Goal: Register for event/course

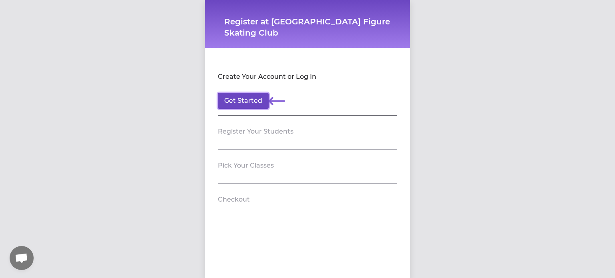
click at [248, 99] on button "Get Started" at bounding box center [243, 101] width 51 height 16
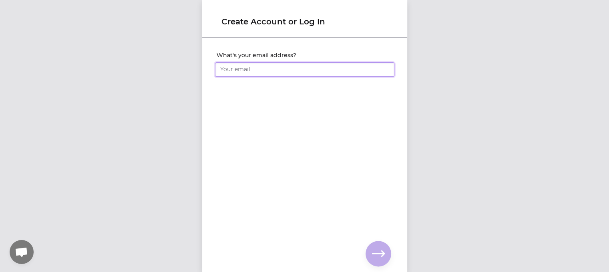
click at [253, 68] on input "What's your email address?" at bounding box center [304, 69] width 179 height 14
type input "[PERSON_NAME][EMAIL_ADDRESS][DOMAIN_NAME]"
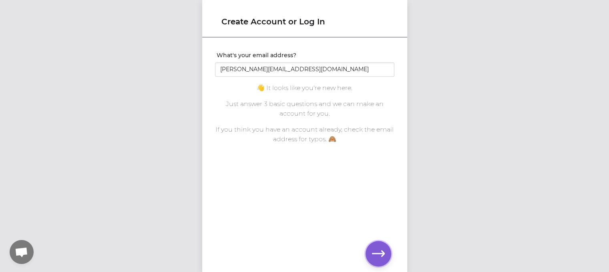
click at [377, 259] on icon "button" at bounding box center [378, 253] width 13 height 13
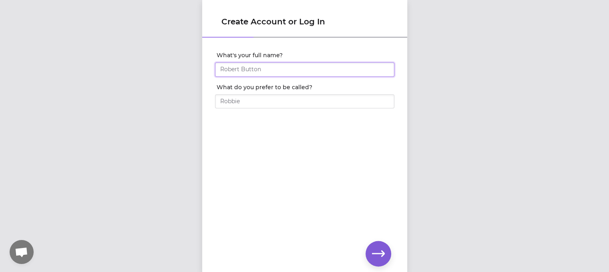
click at [321, 72] on input "What's your full name?" at bounding box center [304, 69] width 179 height 14
type input "[PERSON_NAME]"
click at [375, 253] on icon "button" at bounding box center [378, 254] width 13 height 6
click at [302, 70] on input "What's your phone number?" at bounding box center [304, 69] width 179 height 14
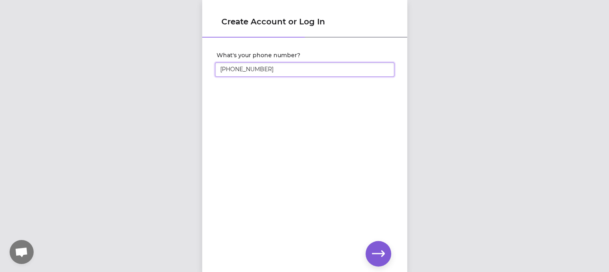
type input "[PHONE_NUMBER]"
click at [381, 255] on icon "button" at bounding box center [378, 253] width 13 height 13
click at [189, 75] on div "Create Account or Log In Set your account password" at bounding box center [304, 136] width 609 height 272
click at [185, 72] on div "Create Account or Log In Set your account password" at bounding box center [304, 136] width 609 height 272
click at [386, 253] on button "button" at bounding box center [379, 254] width 26 height 26
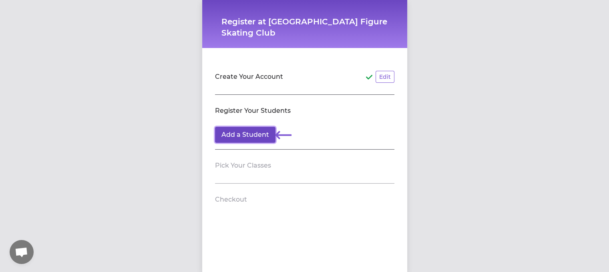
click at [261, 131] on button "Add a Student" at bounding box center [245, 135] width 60 height 16
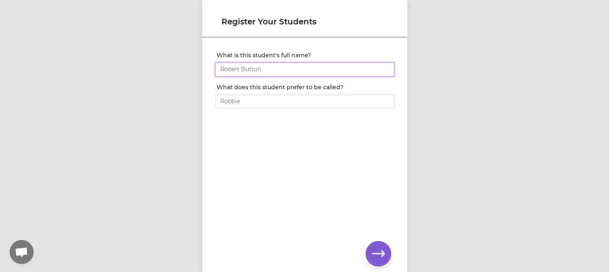
click at [279, 68] on input "What is this student's full name?" at bounding box center [304, 69] width 179 height 14
type input "[PERSON_NAME]"
type input "Franklin"
click at [383, 252] on icon "button" at bounding box center [378, 254] width 13 height 6
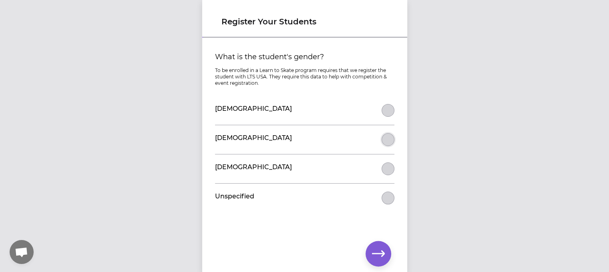
click at [384, 137] on button "What is the student's gender?" at bounding box center [388, 139] width 13 height 13
click at [375, 254] on icon "button" at bounding box center [378, 254] width 13 height 6
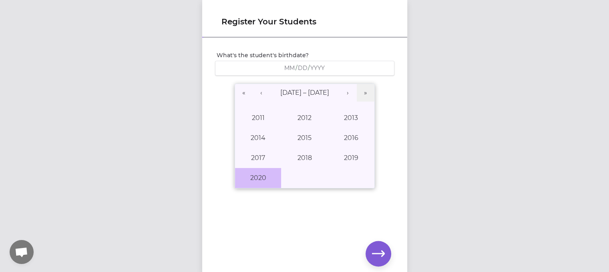
click at [253, 181] on button "2020" at bounding box center [258, 178] width 46 height 20
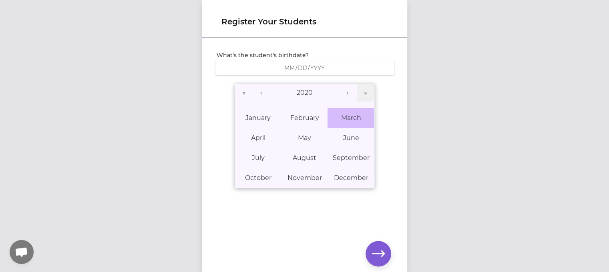
click at [349, 118] on abbr "March" at bounding box center [351, 118] width 20 height 8
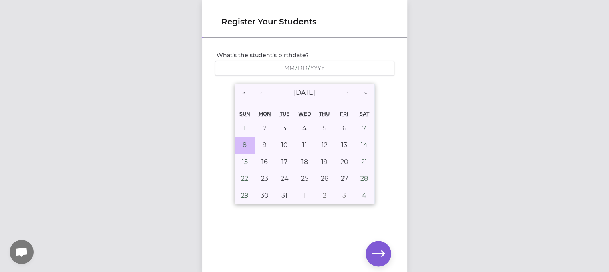
click at [237, 142] on button "8" at bounding box center [245, 145] width 20 height 17
type input "[DATE]"
type input "3"
type input "8"
type input "2020"
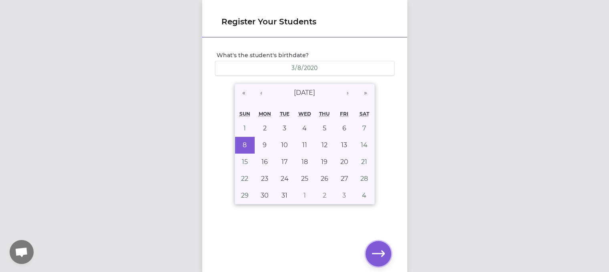
click at [384, 255] on icon "button" at bounding box center [378, 253] width 13 height 13
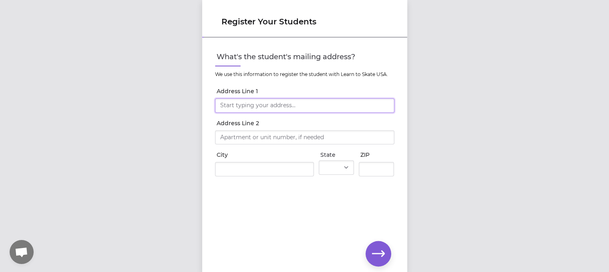
click at [306, 103] on input "Address Line 1" at bounding box center [304, 106] width 179 height 14
type input "[STREET_ADDRESS]"
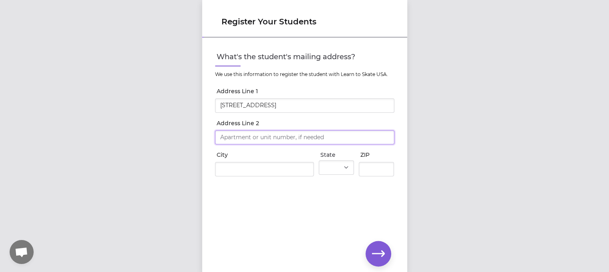
type input "[STREET_ADDRESS]"
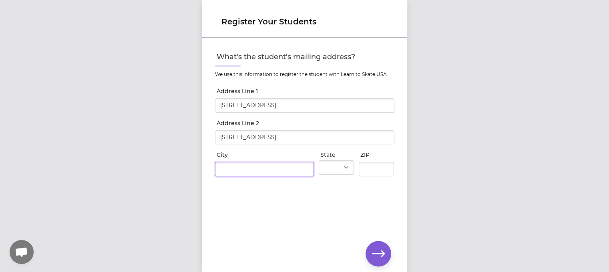
type input "Colville"
select select "WA"
type input "99114-9336"
click at [379, 261] on button "button" at bounding box center [379, 254] width 26 height 26
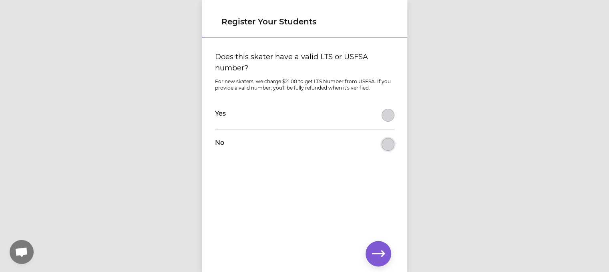
click at [384, 146] on button "Does this skater have a valid LTS or USFSA number?" at bounding box center [388, 144] width 13 height 13
click at [379, 263] on button "button" at bounding box center [379, 254] width 26 height 26
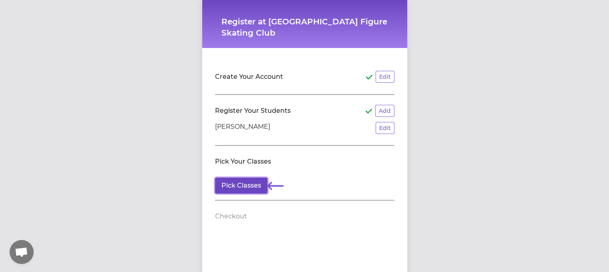
click at [241, 187] on button "Pick Classes" at bounding box center [241, 186] width 52 height 16
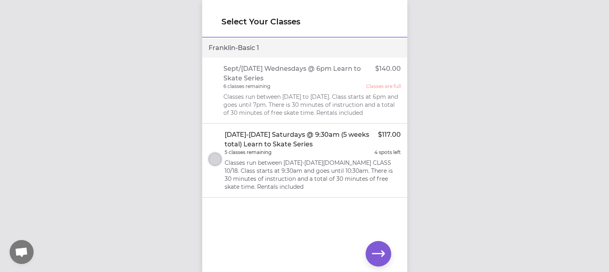
click at [213, 161] on button "select class" at bounding box center [215, 159] width 13 height 13
click at [378, 257] on icon "button" at bounding box center [378, 253] width 13 height 13
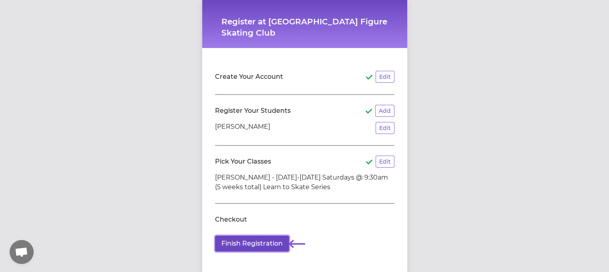
click at [261, 244] on button "Finish Registration" at bounding box center [252, 244] width 74 height 16
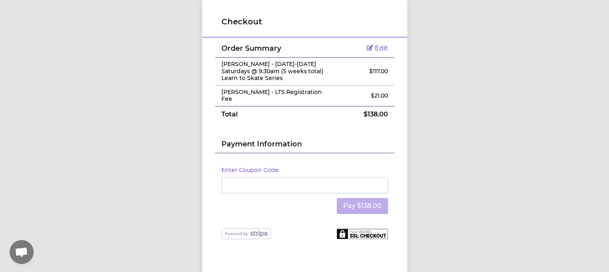
scroll to position [6, 0]
